Goal: Transaction & Acquisition: Purchase product/service

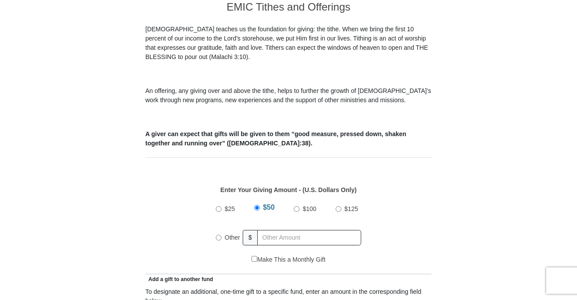
scroll to position [267, 0]
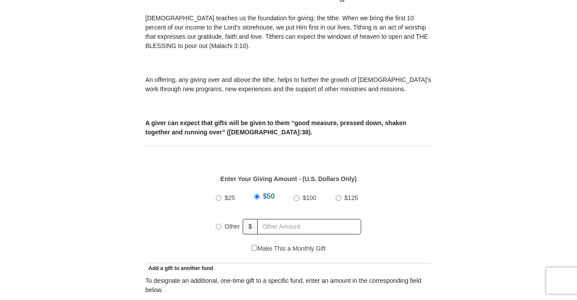
click at [219, 224] on input "Other" at bounding box center [219, 227] width 6 height 6
radio input "true"
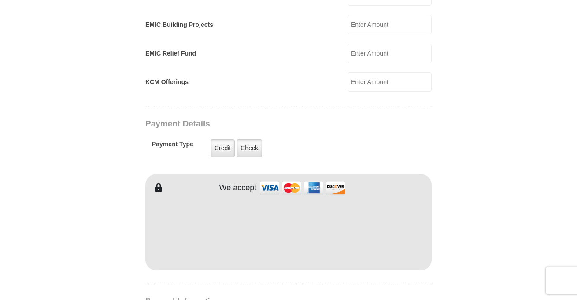
scroll to position [617, 0]
type input "5"
type input "Cheryl"
type input "Cameron"
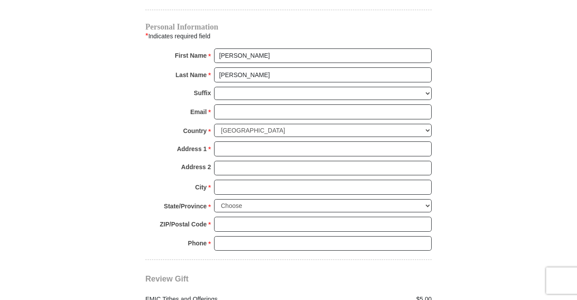
scroll to position [889, 0]
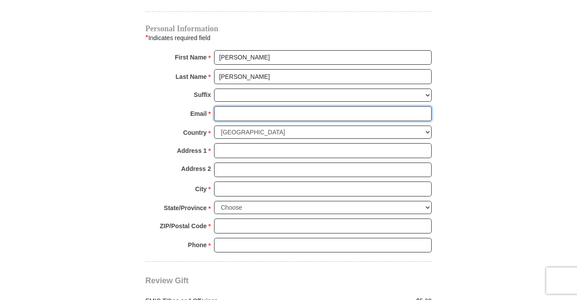
click at [289, 107] on input "Email *" at bounding box center [323, 113] width 218 height 15
type input "cameroncheryl10@gmail.com"
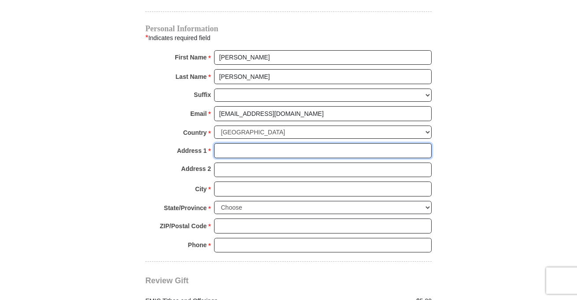
type input "1620 E. Broad St."
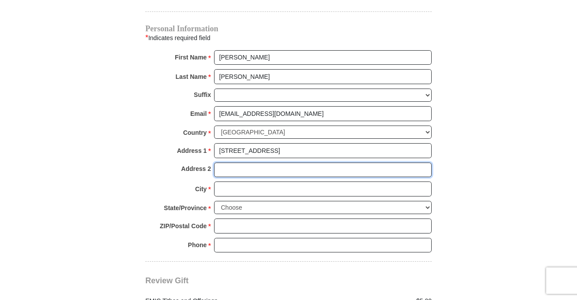
type input "Apt 701"
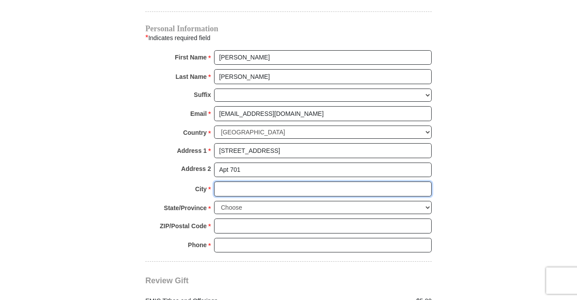
type input "Columbus"
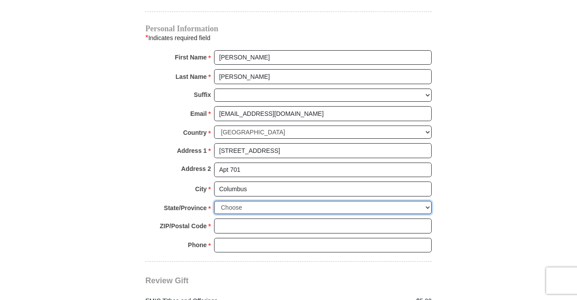
select select "OH"
type input "43203"
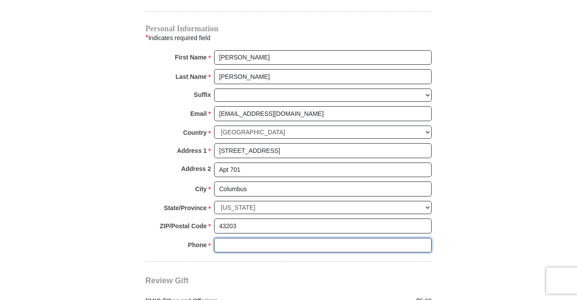
type input "6148176291"
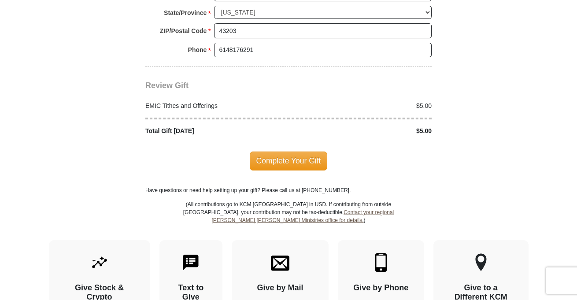
scroll to position [1085, 0]
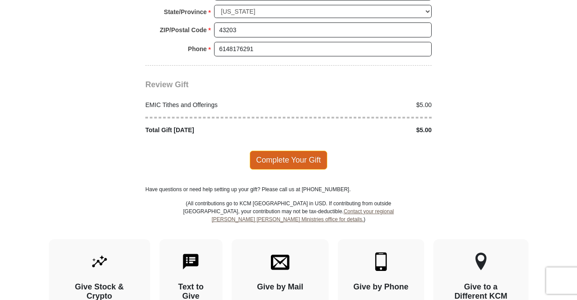
click at [300, 151] on span "Complete Your Gift" at bounding box center [289, 160] width 78 height 19
